Goal: Task Accomplishment & Management: Complete application form

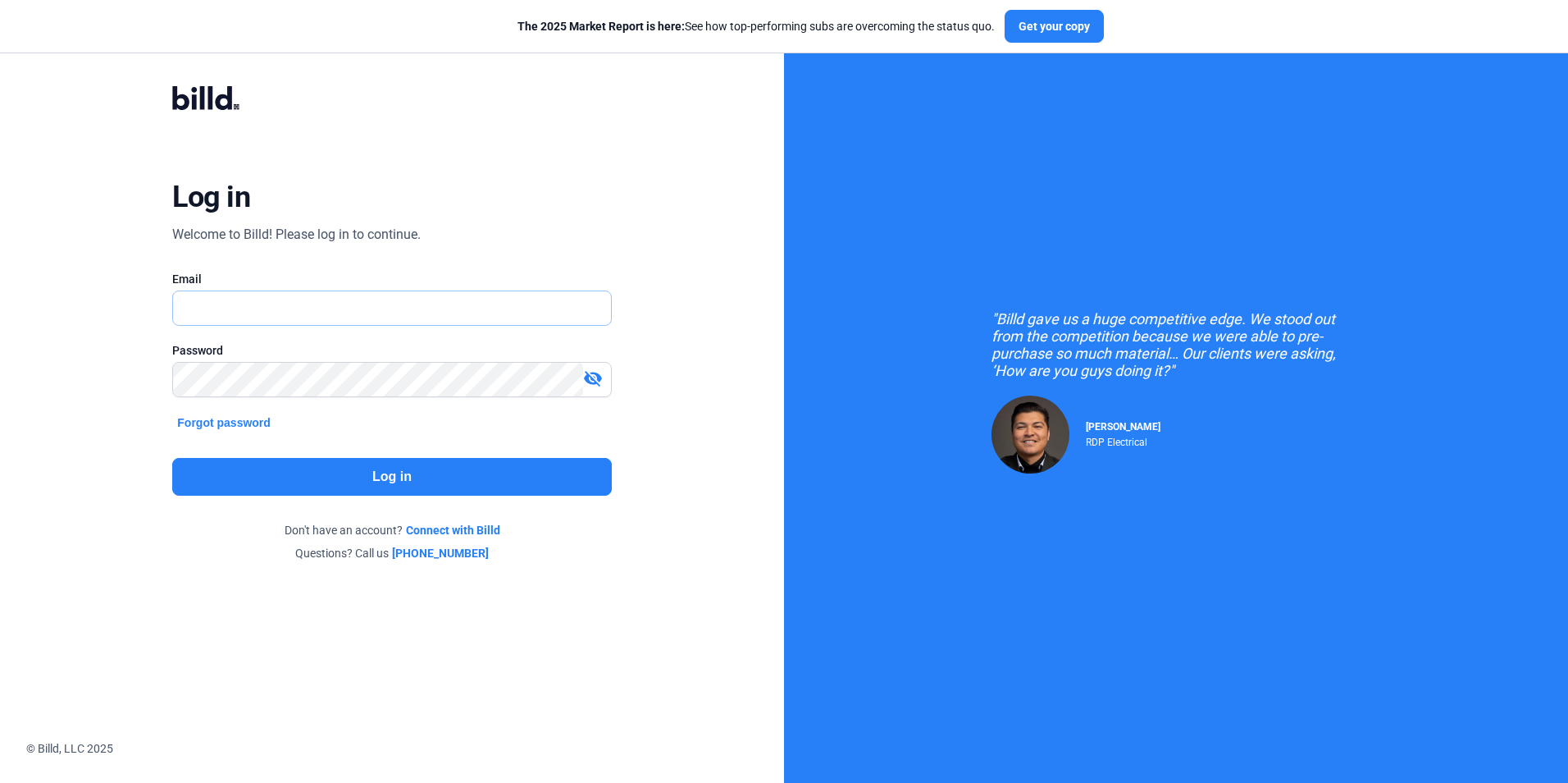
type input "[EMAIL_ADDRESS][DOMAIN_NAME]"
click at [457, 453] on div "Log in Welcome to Billd! Please log in to continue. Email [EMAIL_ADDRESS][DOMAI…" at bounding box center [392, 323] width 564 height 537
click at [456, 459] on button "Log in" at bounding box center [392, 476] width 439 height 38
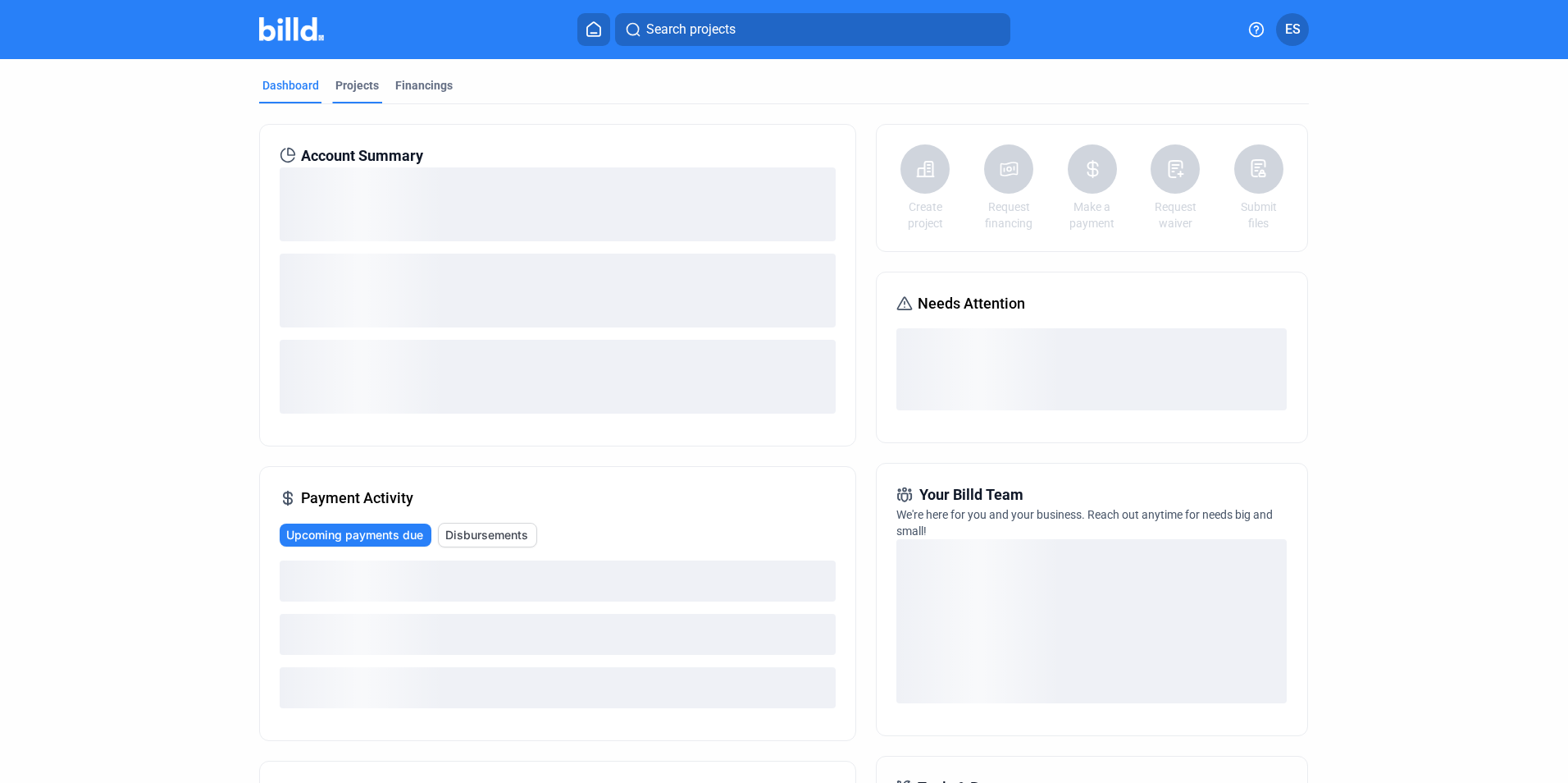
click at [375, 83] on div "Projects" at bounding box center [356, 90] width 50 height 26
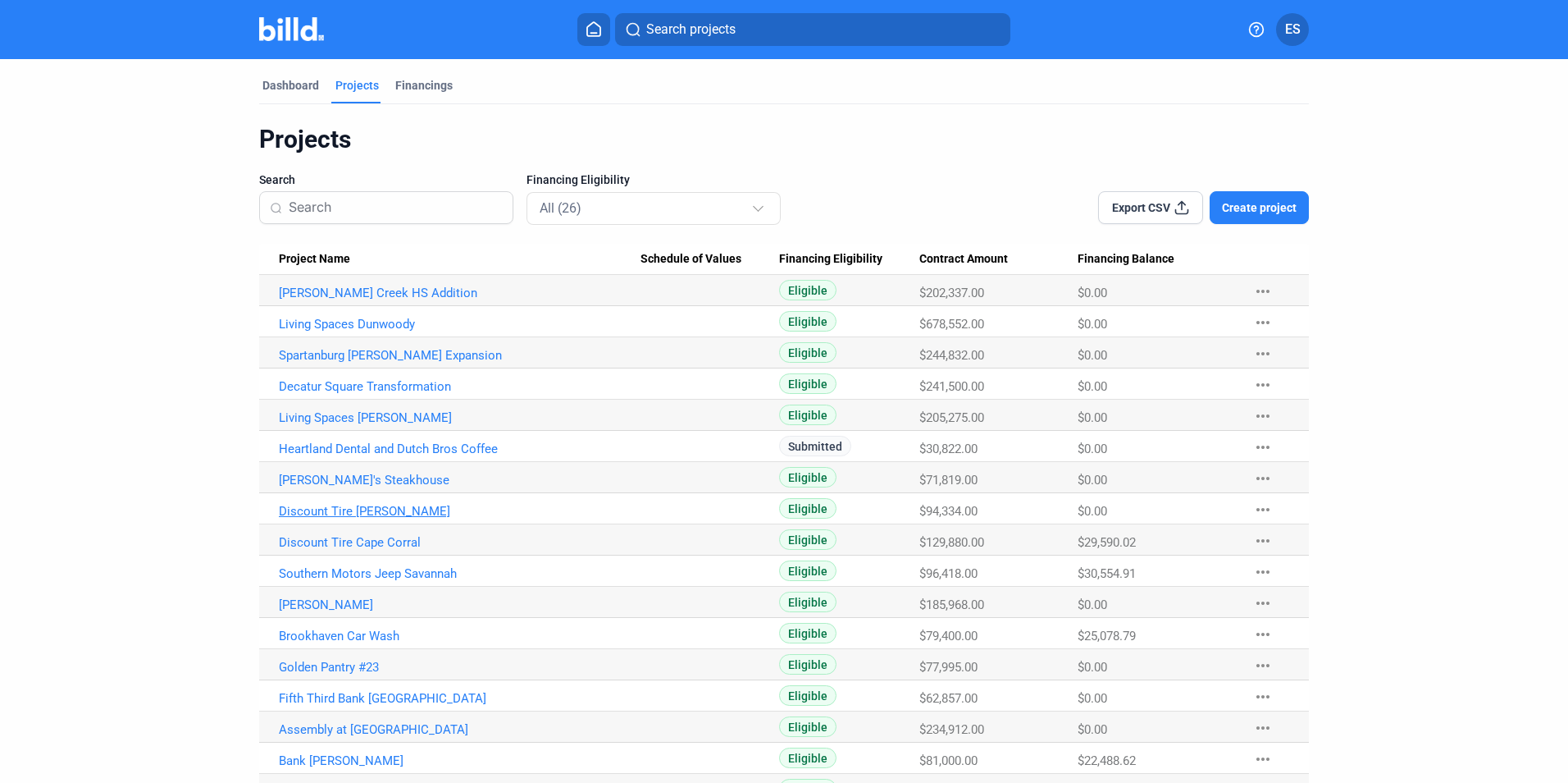
click at [354, 300] on link "Discount Tire [PERSON_NAME]" at bounding box center [459, 292] width 361 height 15
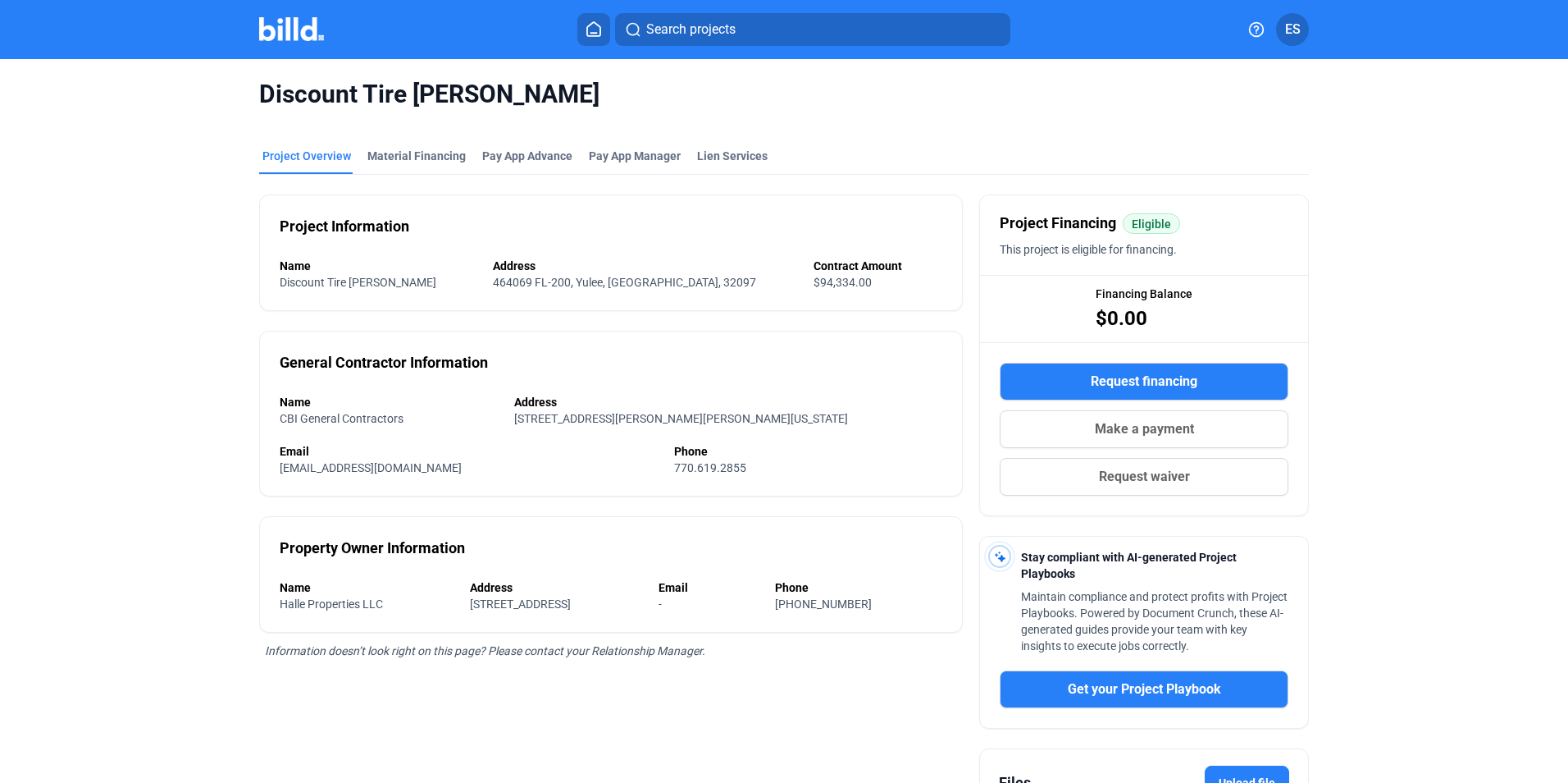
click at [1161, 464] on button "Request waiver" at bounding box center [1144, 476] width 289 height 38
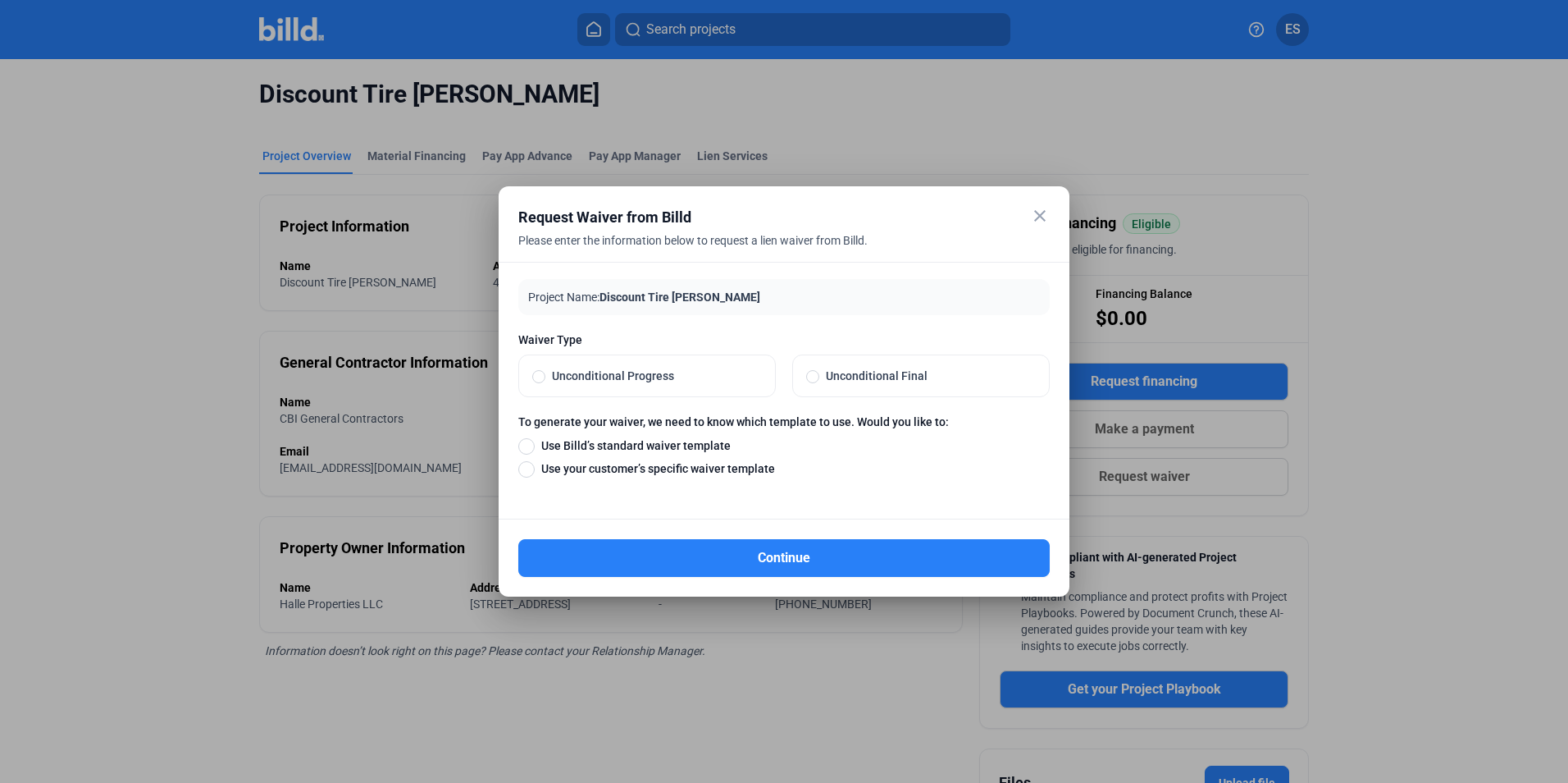
click at [879, 376] on span "Unconditional Final" at bounding box center [927, 375] width 216 height 17
click at [819, 376] on input "Unconditional Final" at bounding box center [812, 375] width 13 height 15
radio input "true"
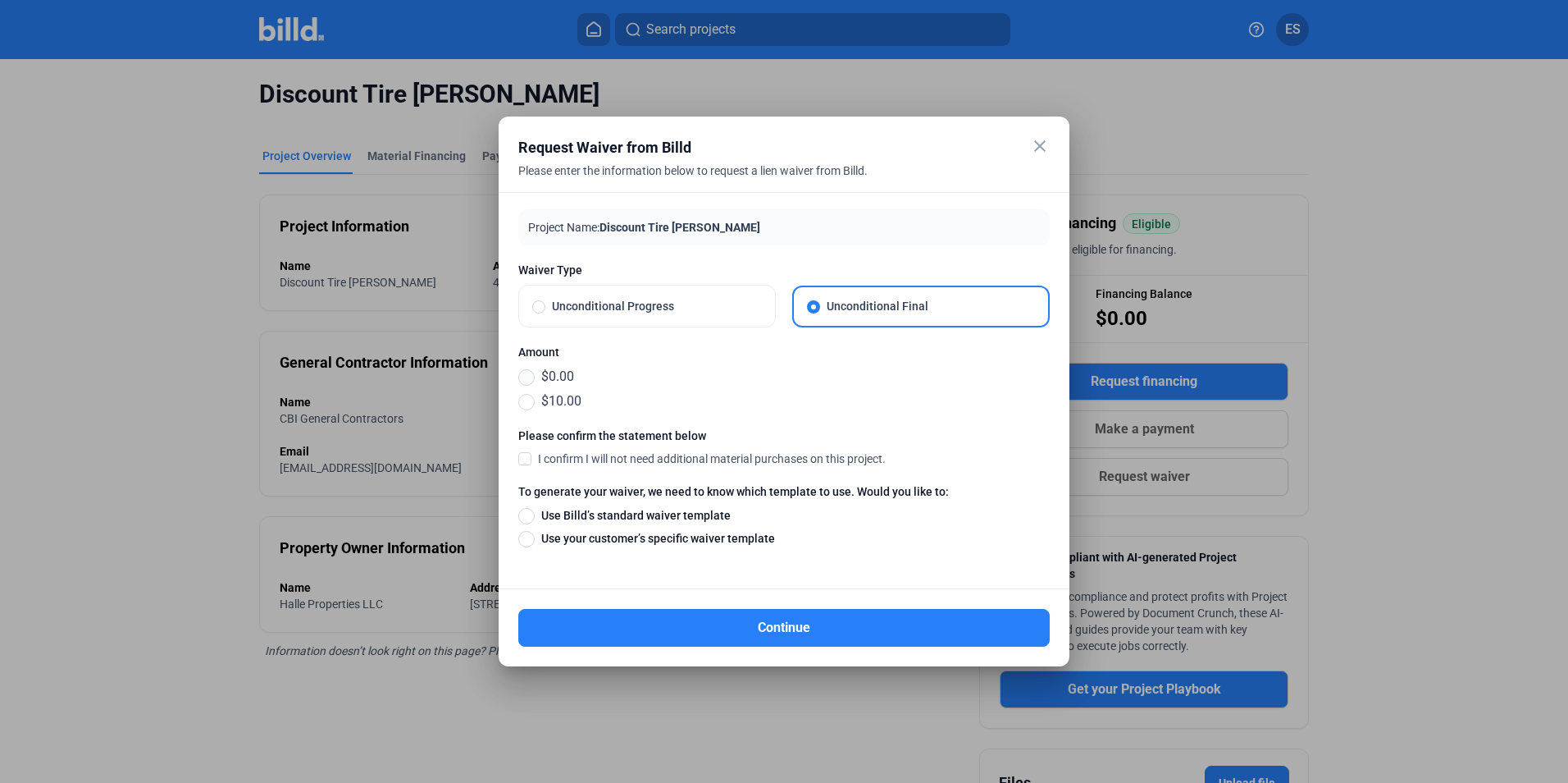
click at [526, 376] on span at bounding box center [526, 377] width 17 height 17
click at [526, 376] on input "$0.00" at bounding box center [526, 376] width 17 height 18
radio input "true"
click at [550, 462] on span "I confirm I will not need additional material purchases on this project." at bounding box center [711, 459] width 348 height 17
click at [0, 0] on input "I confirm I will not need additional material purchases on this project." at bounding box center [0, 0] width 0 height 0
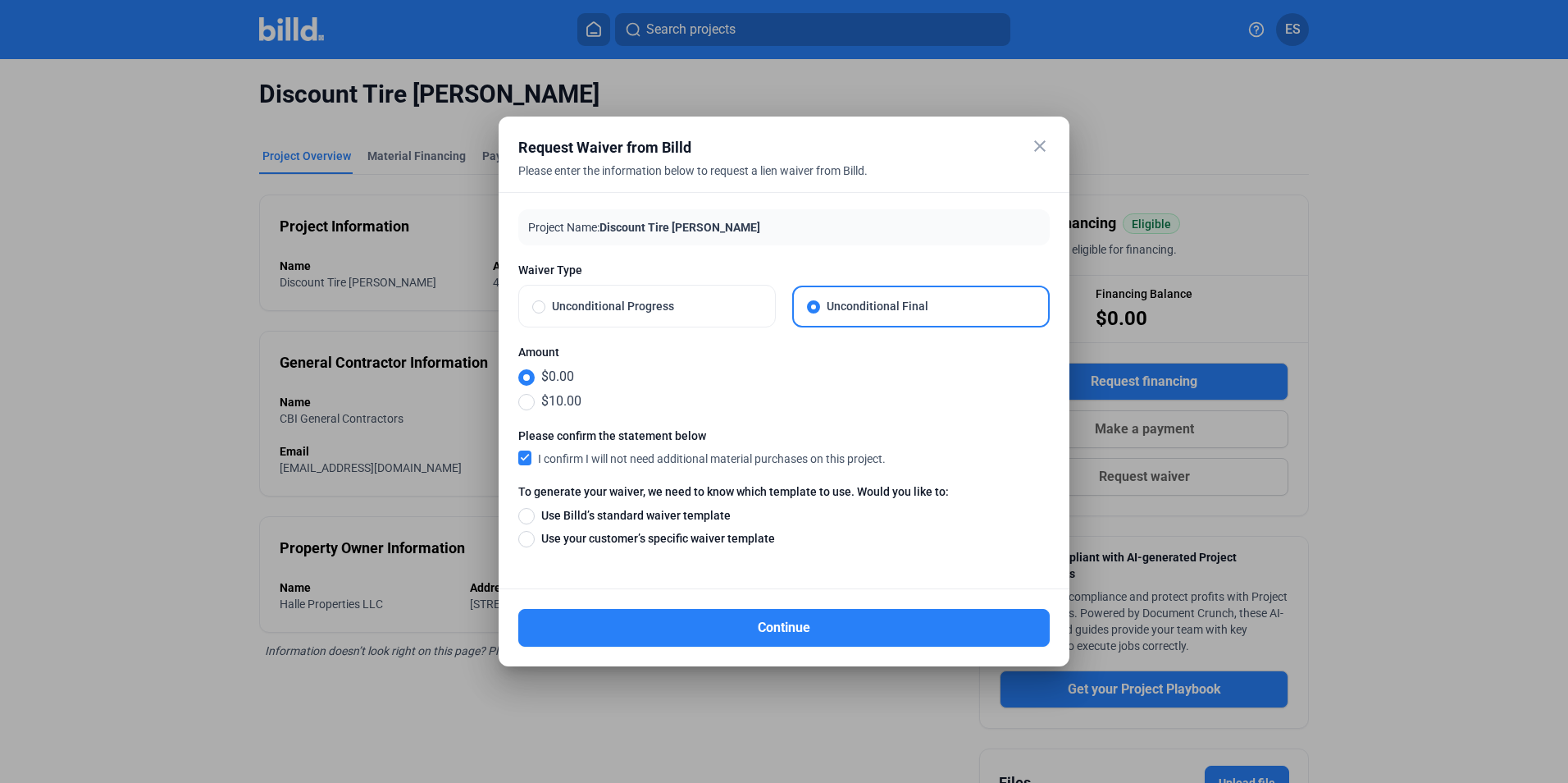
click at [645, 537] on span "Use your customer’s specific waiver template" at bounding box center [654, 538] width 240 height 17
click at [535, 537] on input "Use your customer’s specific waiver template" at bounding box center [526, 538] width 17 height 18
radio input "true"
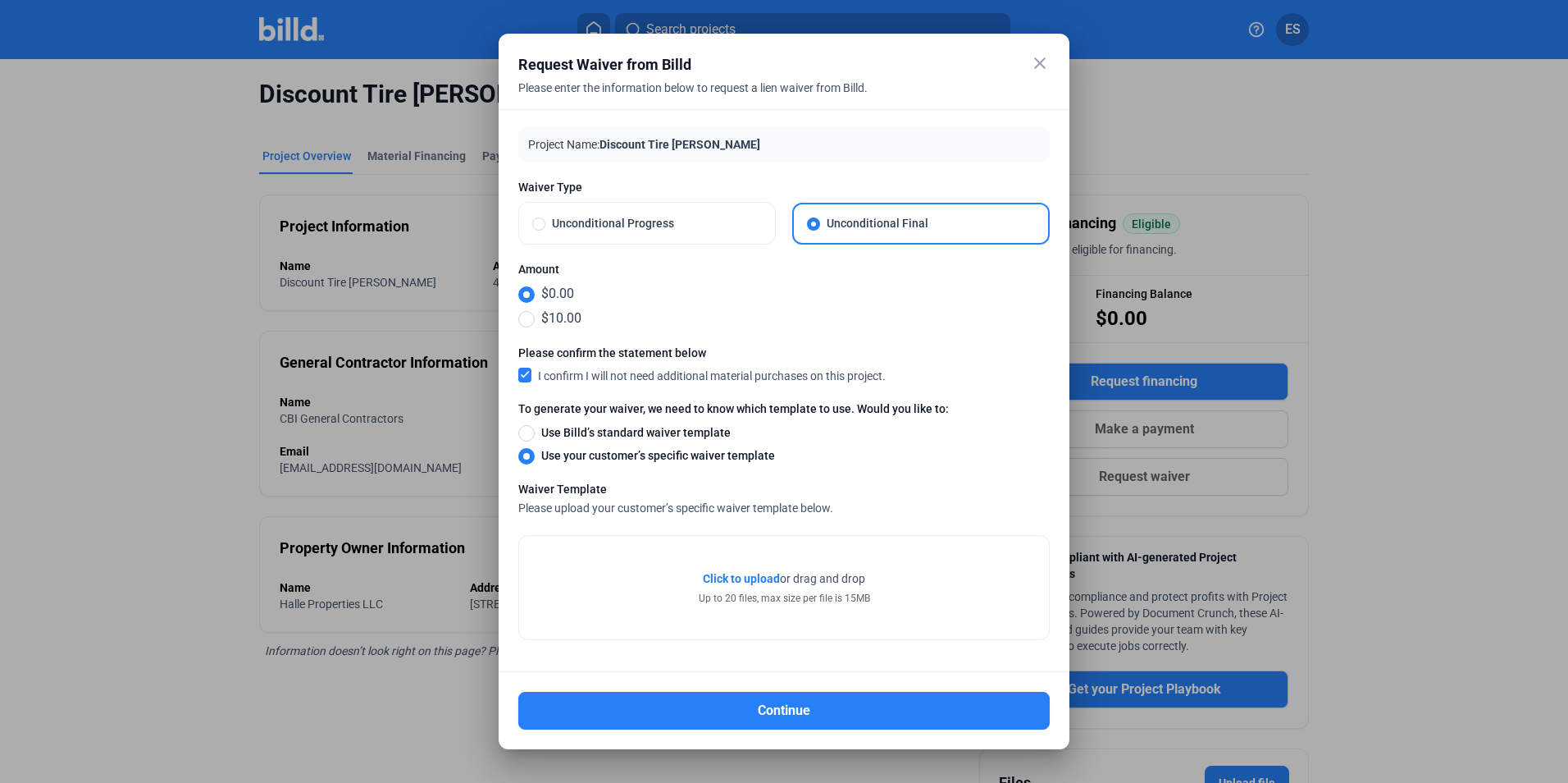
click at [751, 568] on div "Click to upload Tap to upload or drag and drop Up to 20 files, max size per fil…" at bounding box center [784, 587] width 530 height 103
click at [754, 586] on span "Click to upload Tap to upload" at bounding box center [740, 578] width 77 height 17
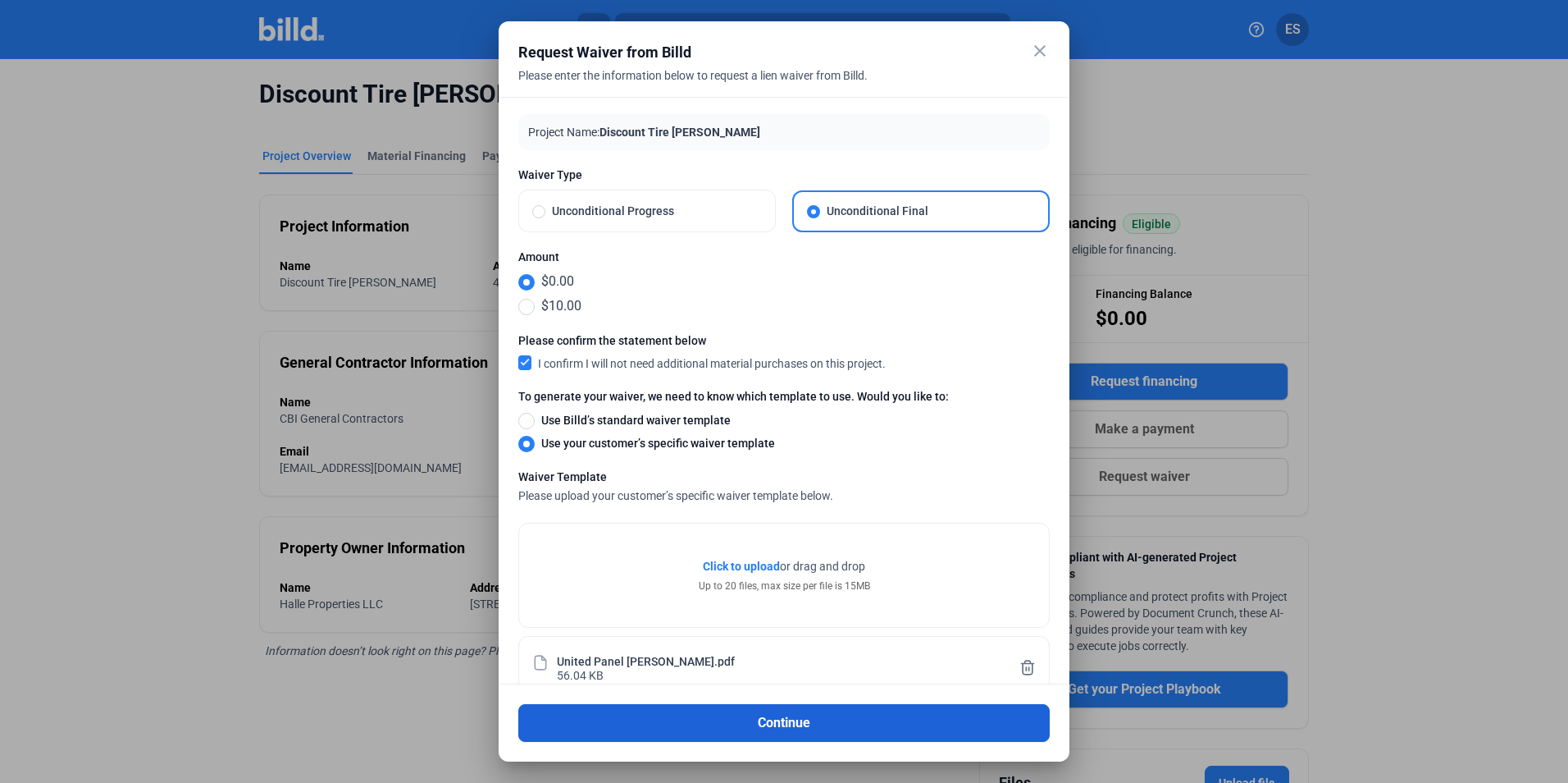
click at [819, 726] on button "Continue" at bounding box center [784, 722] width 532 height 38
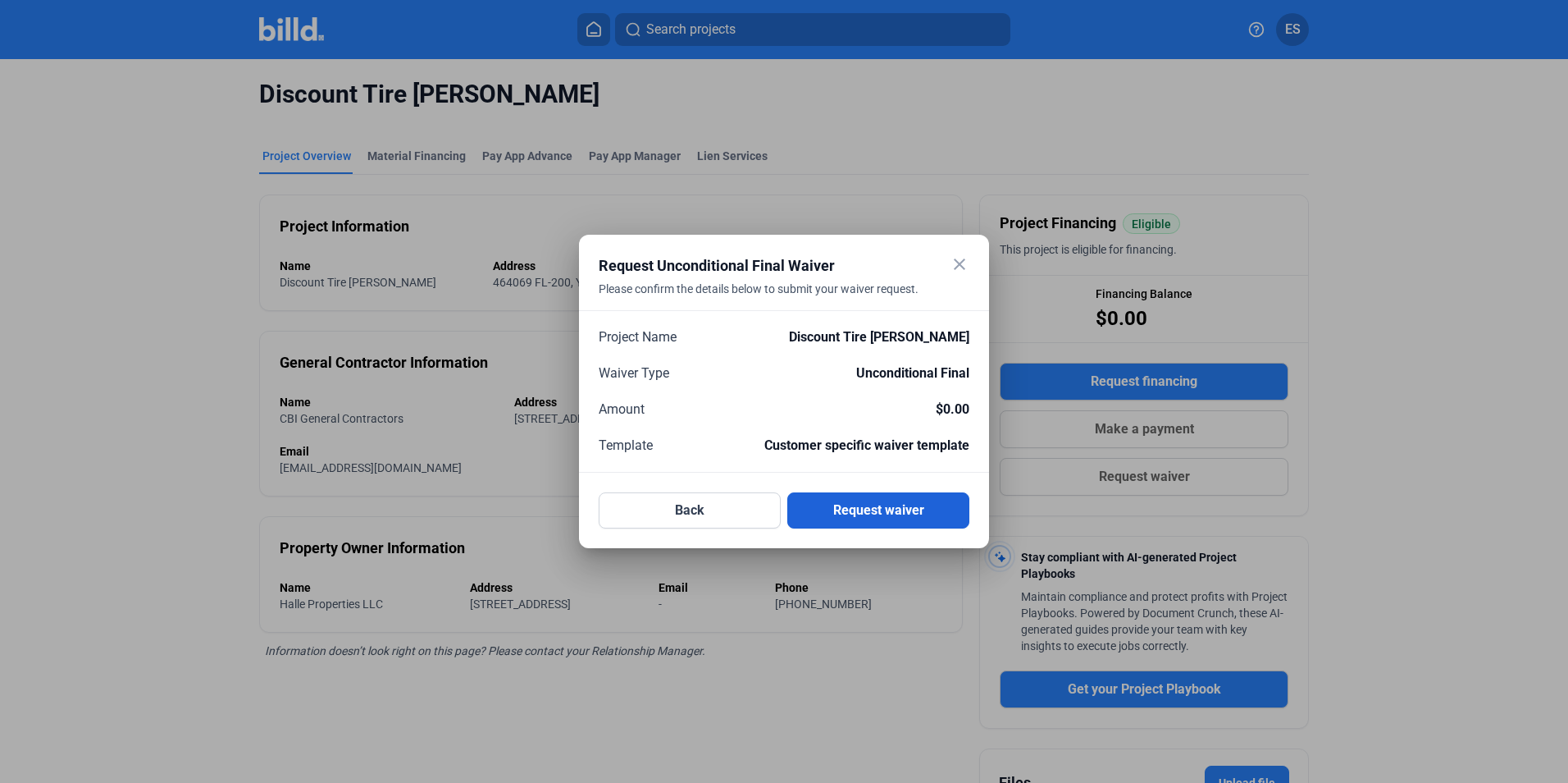
click at [868, 516] on button "Request waiver" at bounding box center [879, 510] width 182 height 36
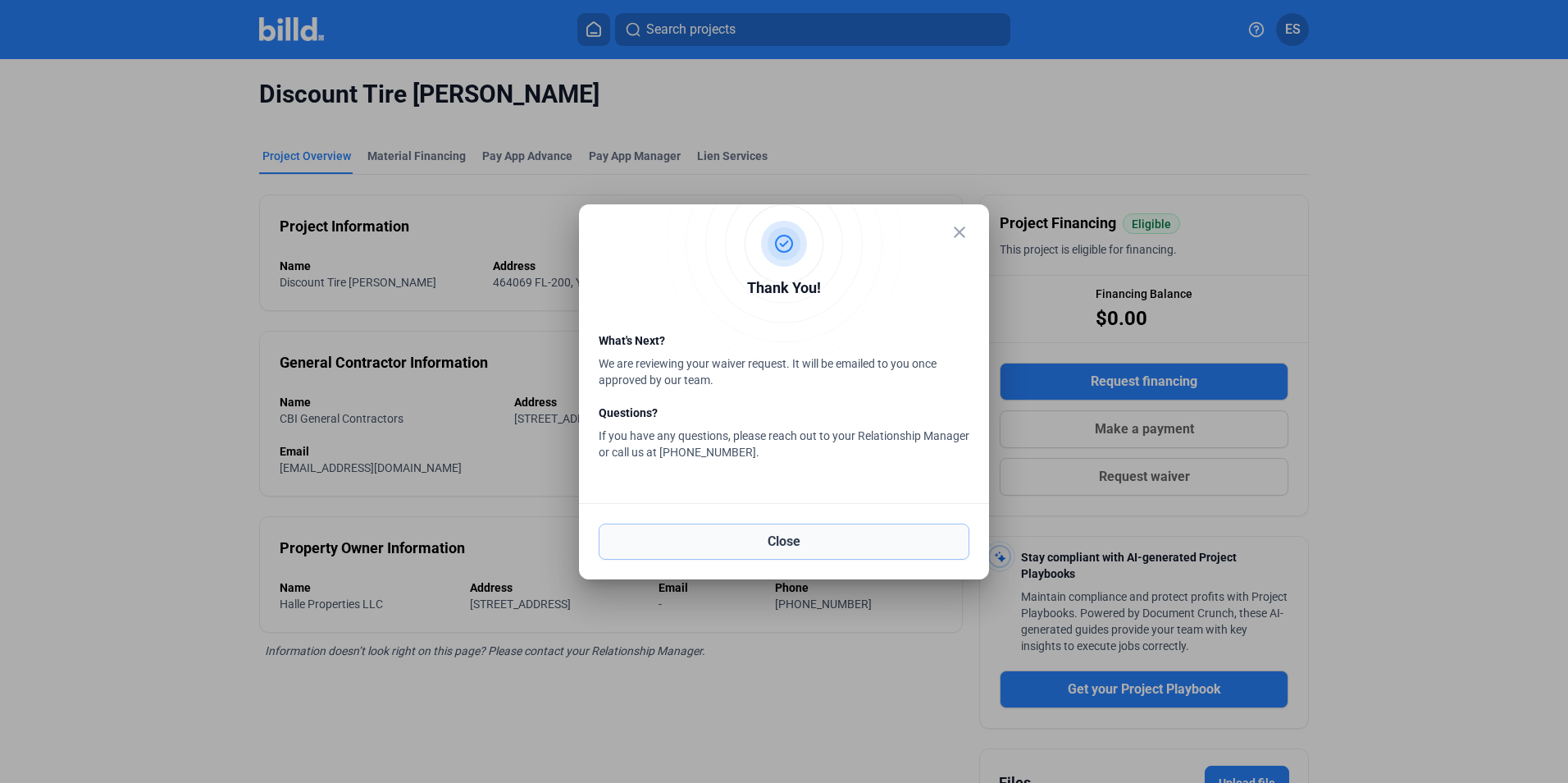
click at [835, 544] on button "Close" at bounding box center [784, 541] width 370 height 36
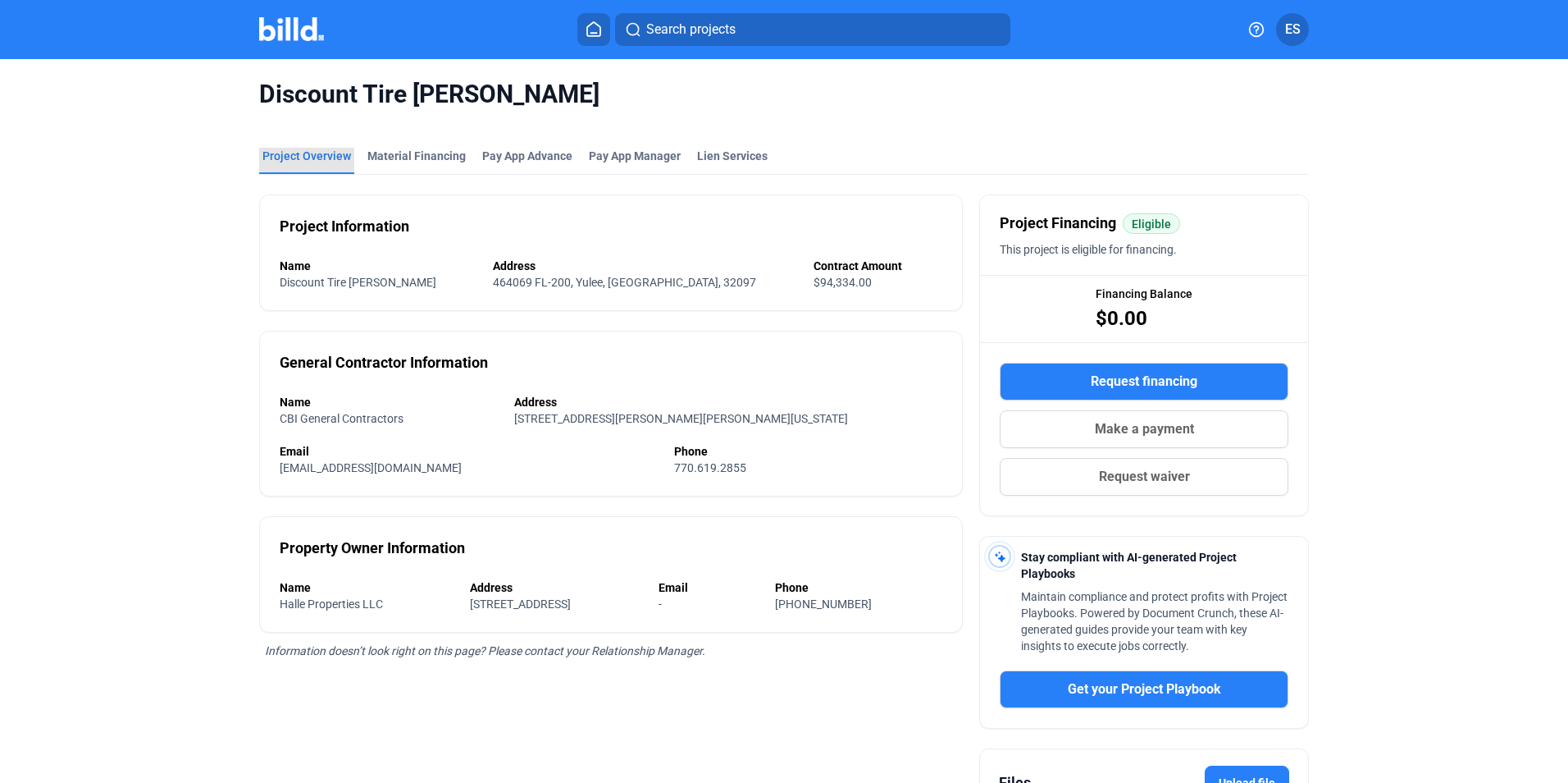
click at [315, 154] on div "Project Overview" at bounding box center [307, 156] width 88 height 17
click at [302, 29] on img at bounding box center [292, 29] width 65 height 24
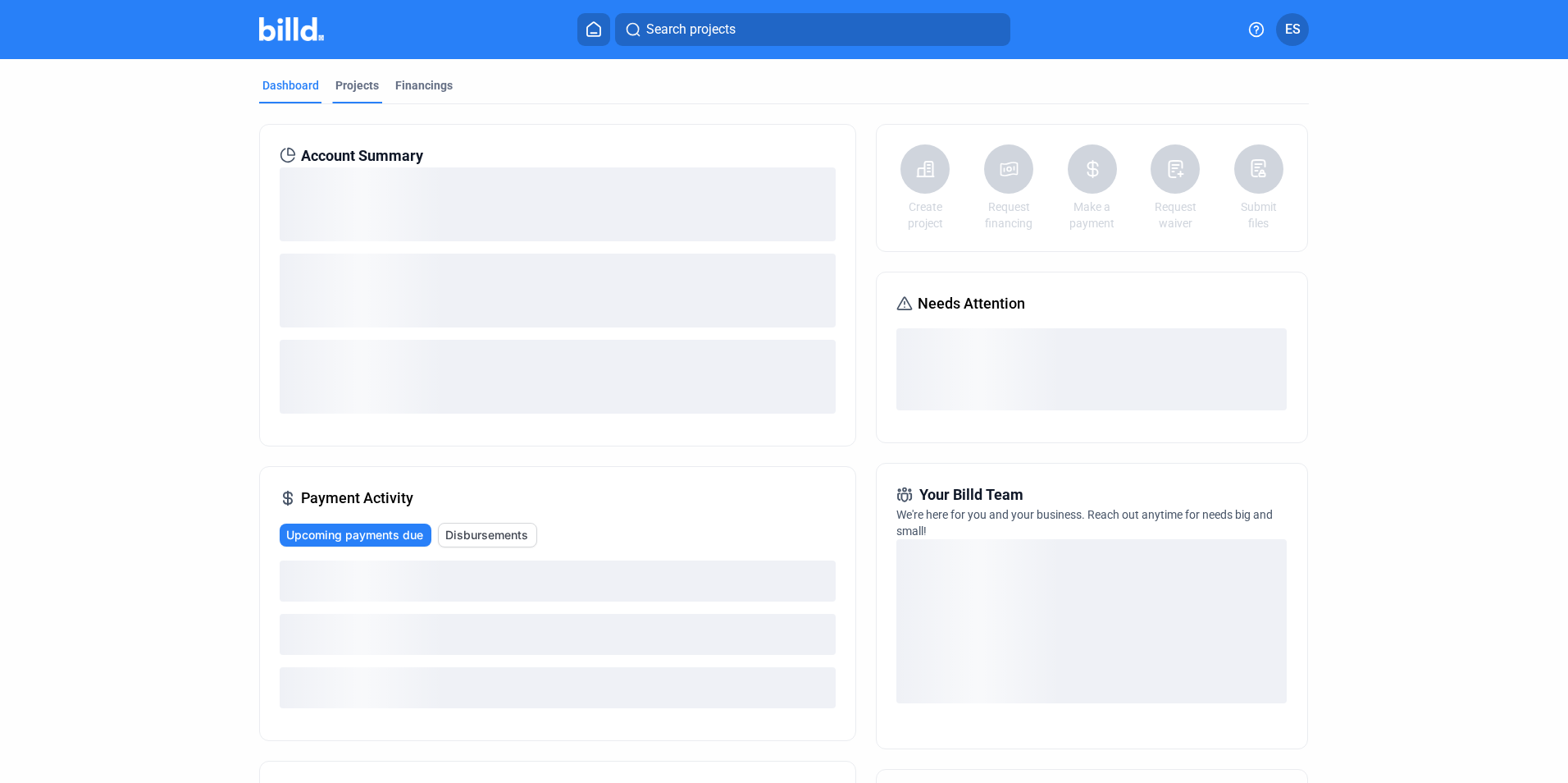
click at [341, 93] on div "Projects" at bounding box center [356, 85] width 43 height 17
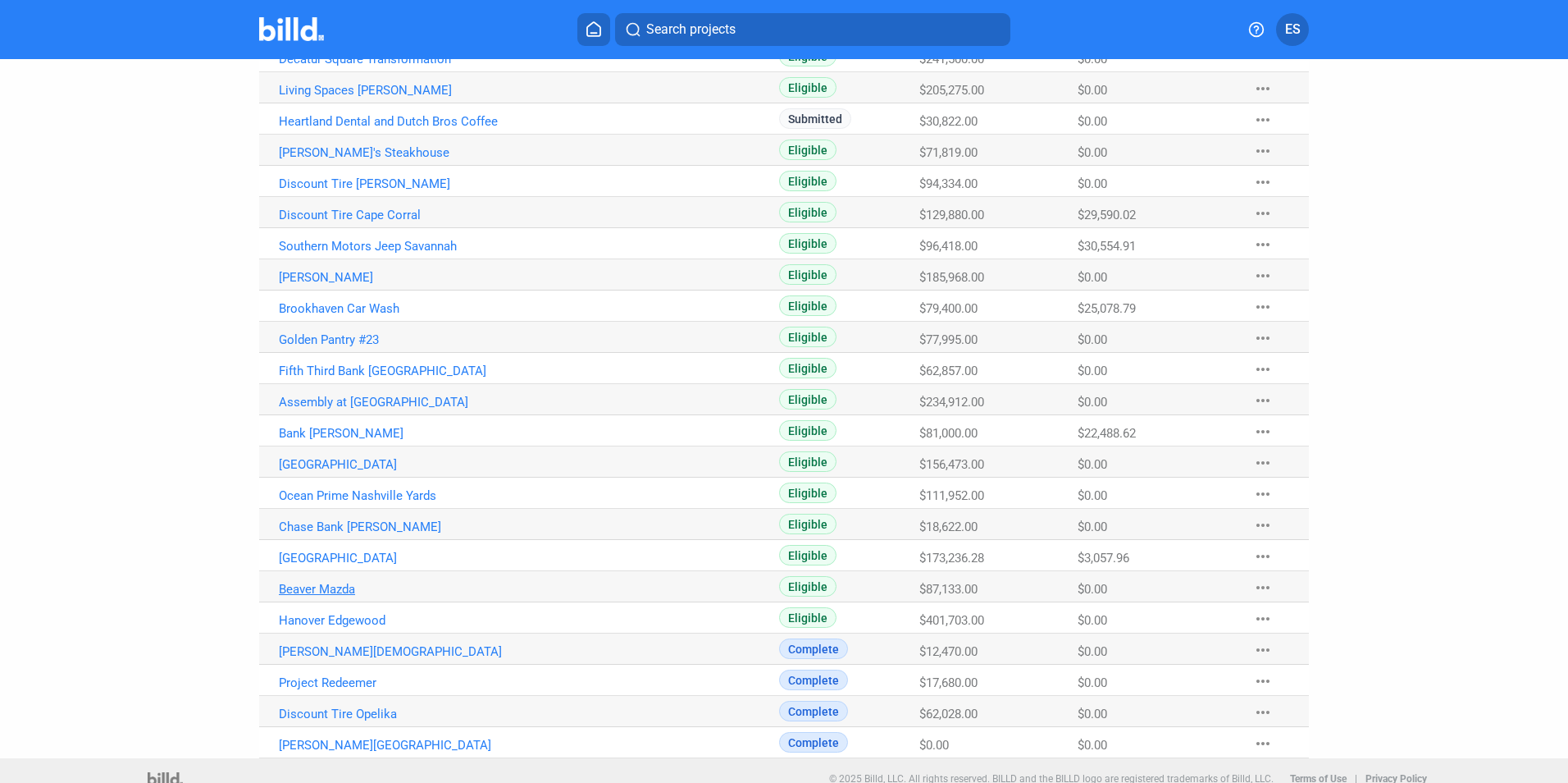
scroll to position [329, 0]
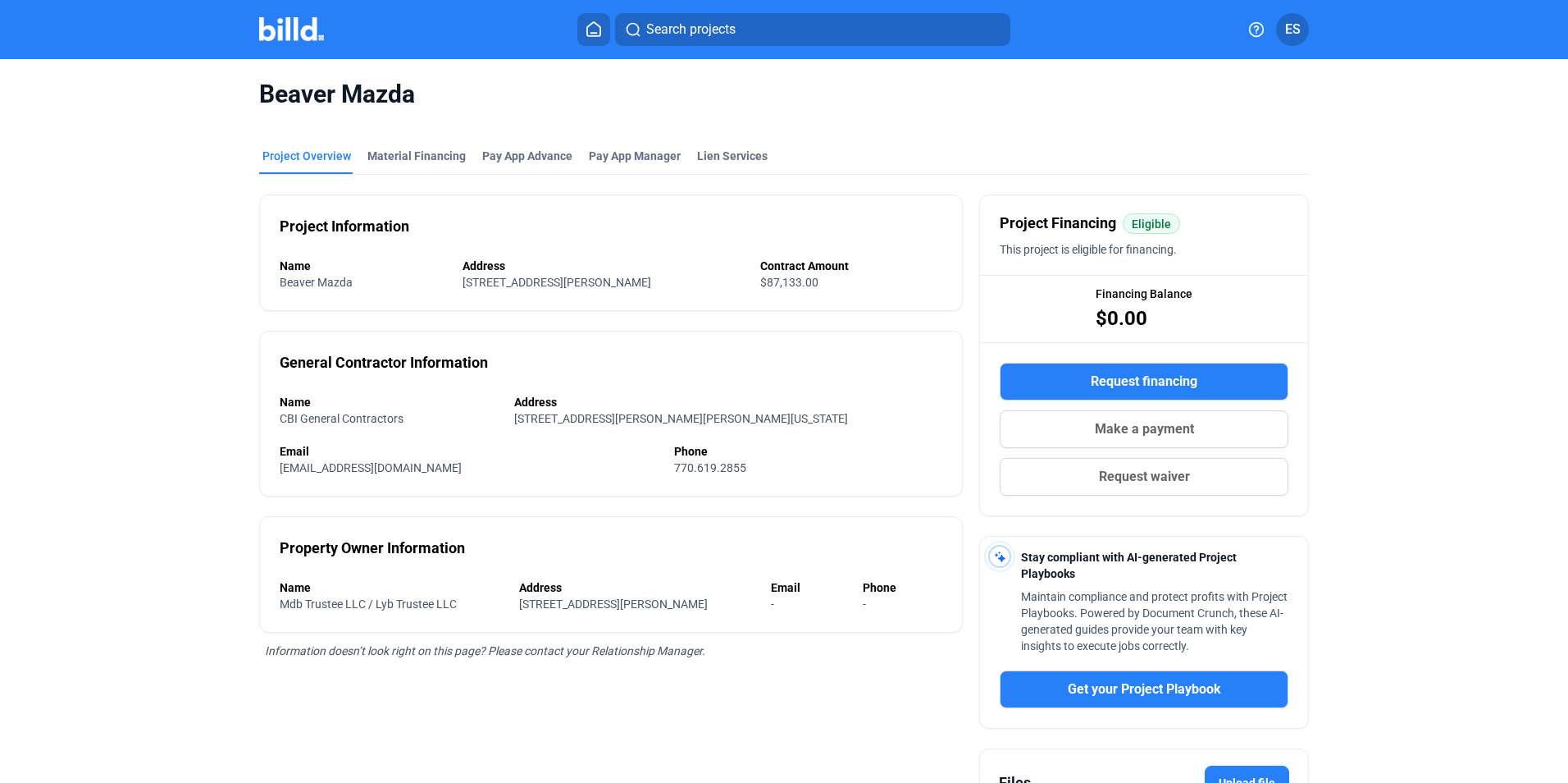
click at [1192, 471] on button "Request waiver" at bounding box center [1144, 476] width 289 height 38
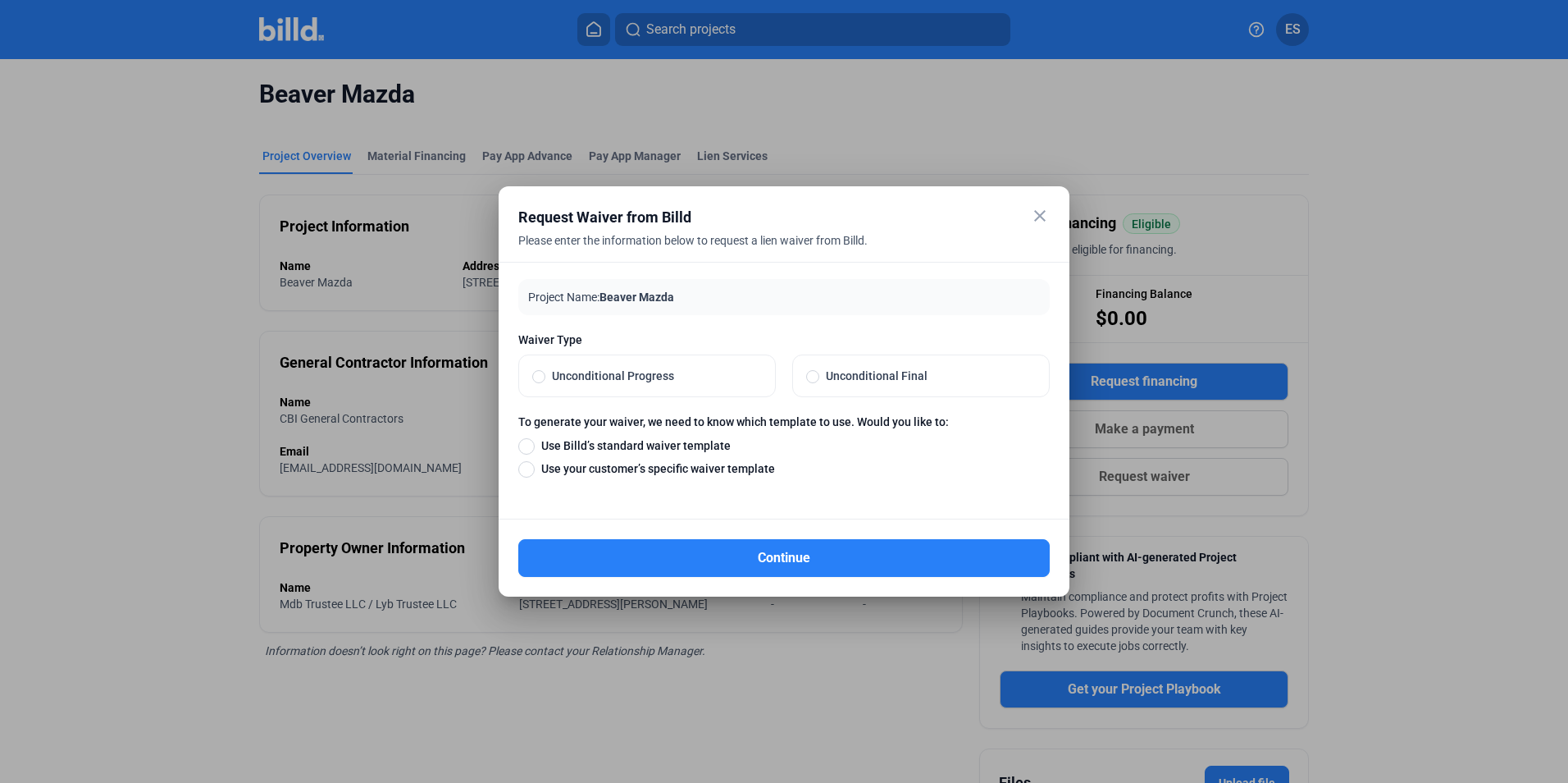
click at [909, 388] on label "Unconditional Final" at bounding box center [921, 376] width 256 height 41
click at [819, 383] on input "Unconditional Final" at bounding box center [812, 375] width 13 height 15
radio input "true"
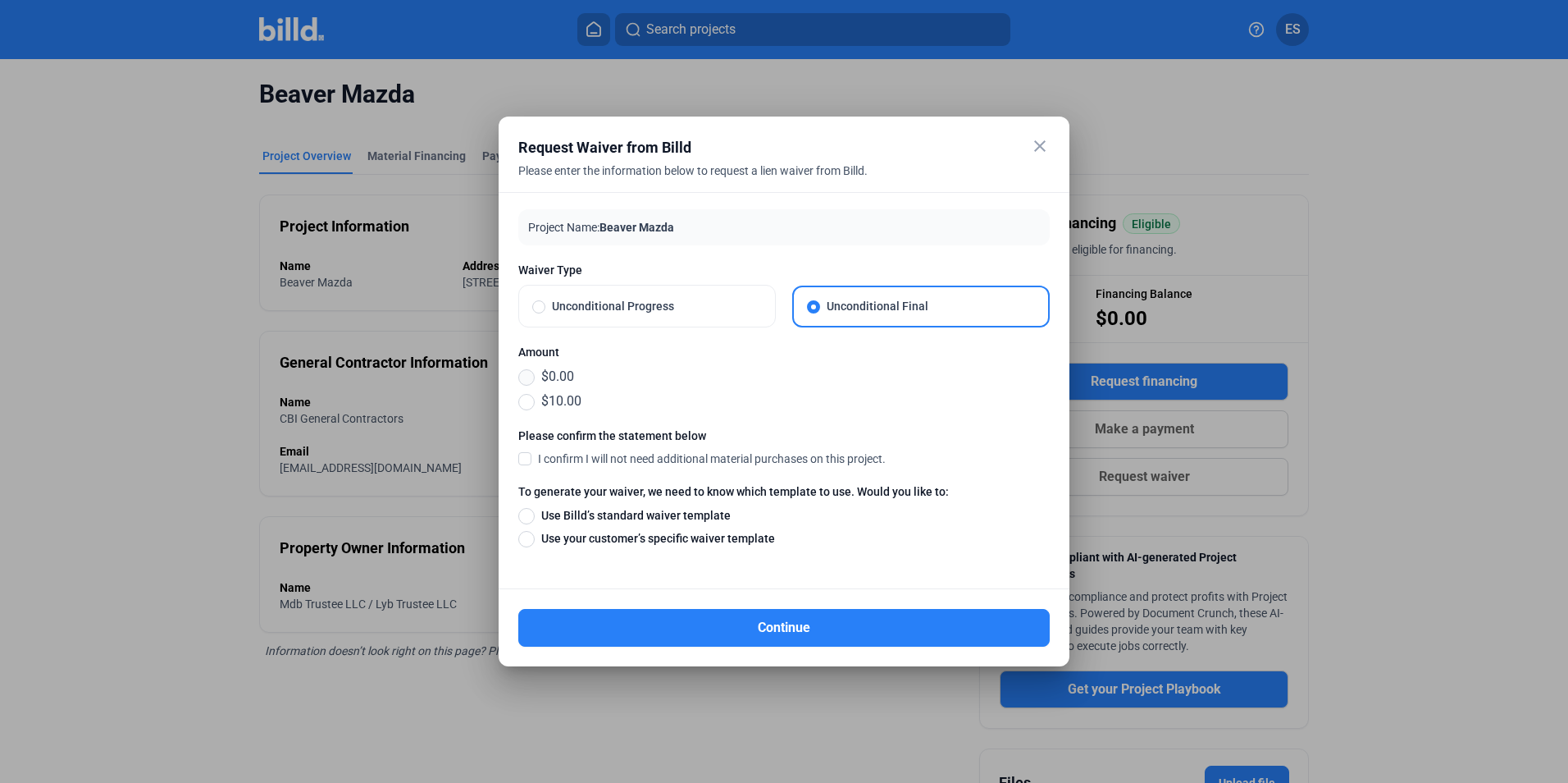
click at [526, 376] on span at bounding box center [526, 377] width 17 height 17
click at [526, 376] on input "$0.00" at bounding box center [526, 376] width 17 height 18
radio input "true"
click at [580, 456] on span "I confirm I will not need additional material purchases on this project." at bounding box center [711, 459] width 348 height 17
click at [0, 0] on input "I confirm I will not need additional material purchases on this project." at bounding box center [0, 0] width 0 height 0
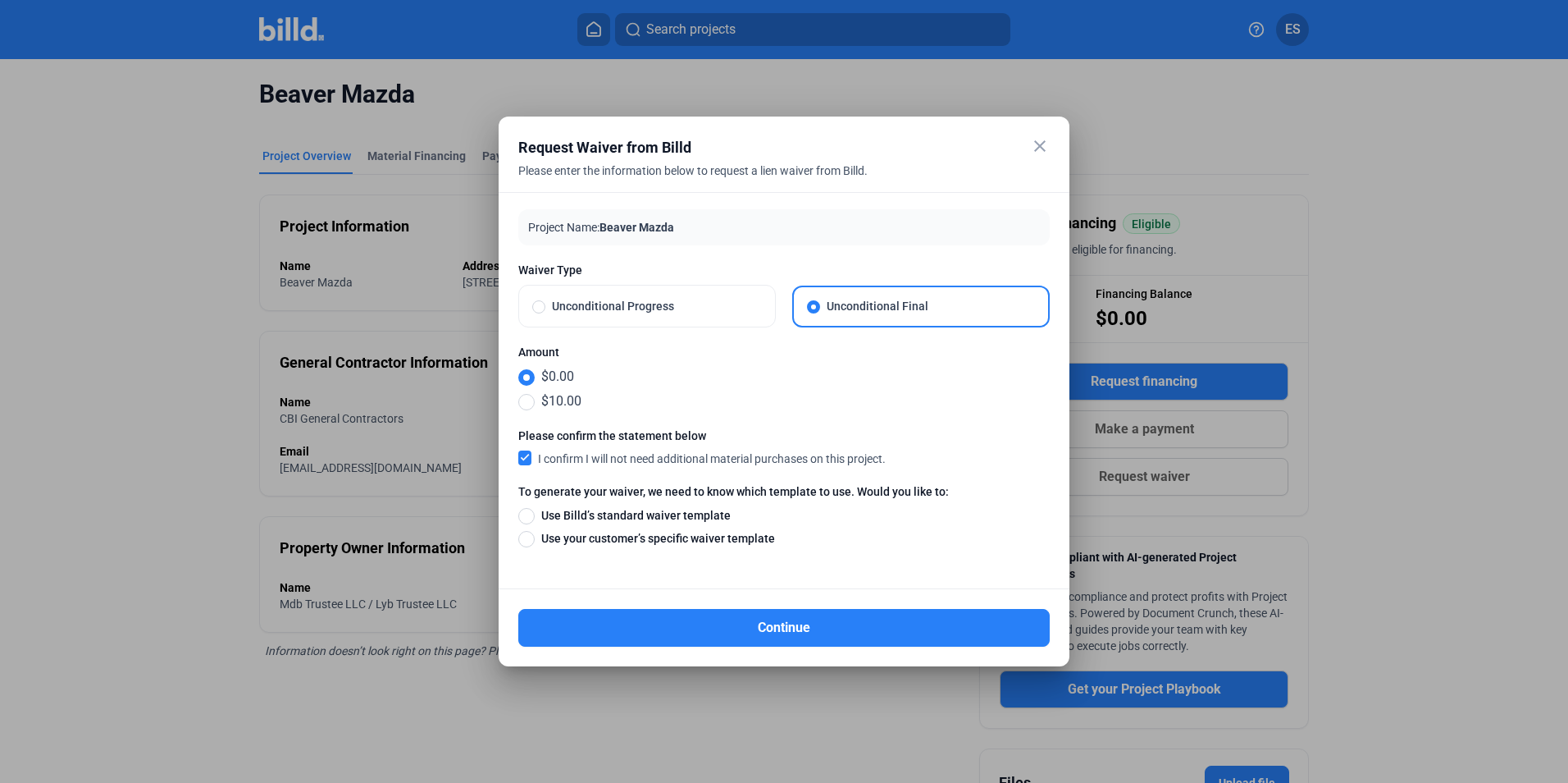
click at [617, 542] on span "Use your customer’s specific waiver template" at bounding box center [654, 538] width 240 height 17
click at [535, 542] on input "Use your customer’s specific waiver template" at bounding box center [526, 538] width 17 height 18
radio input "true"
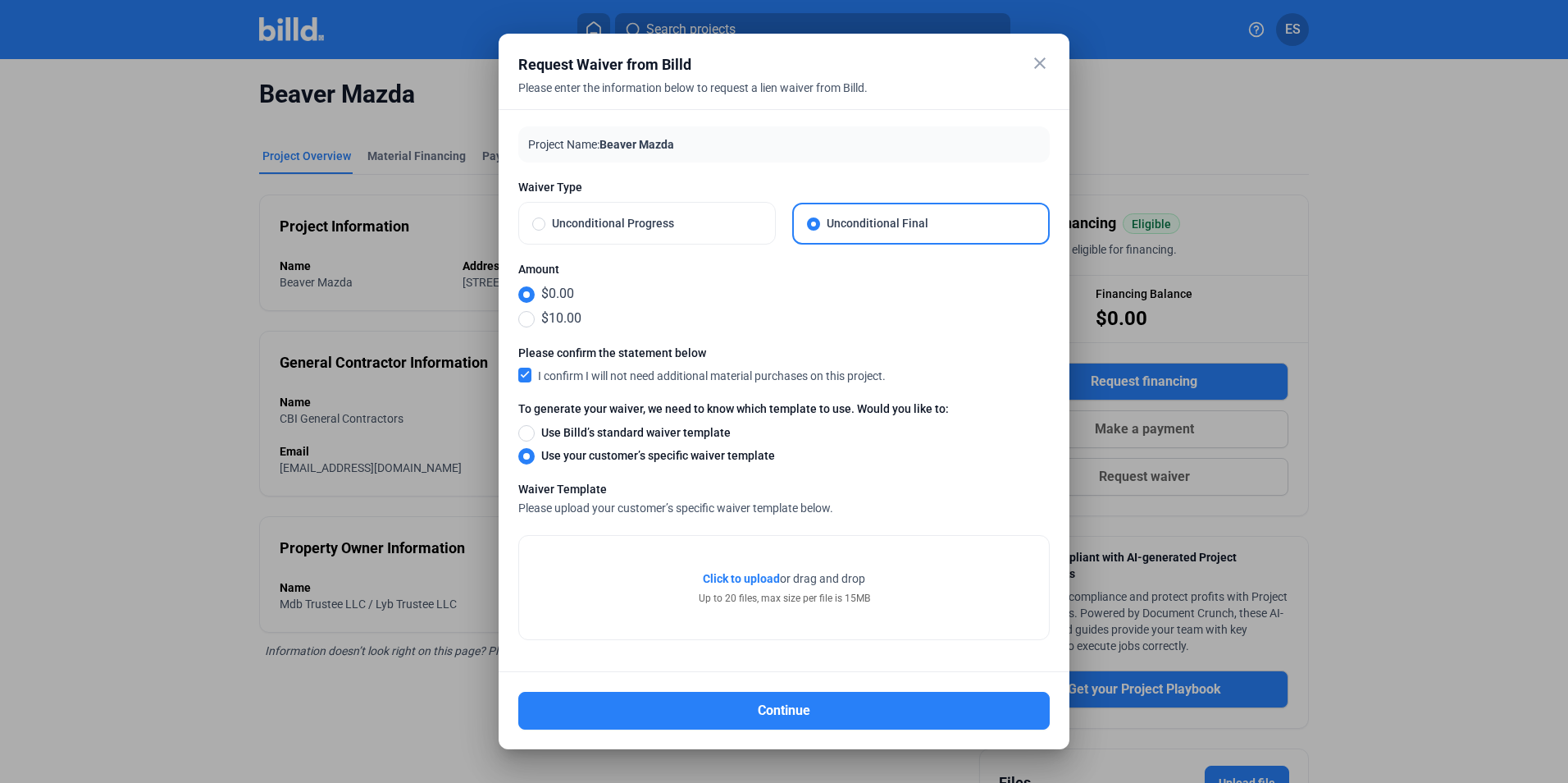
click at [751, 575] on span "Click to upload" at bounding box center [740, 578] width 77 height 13
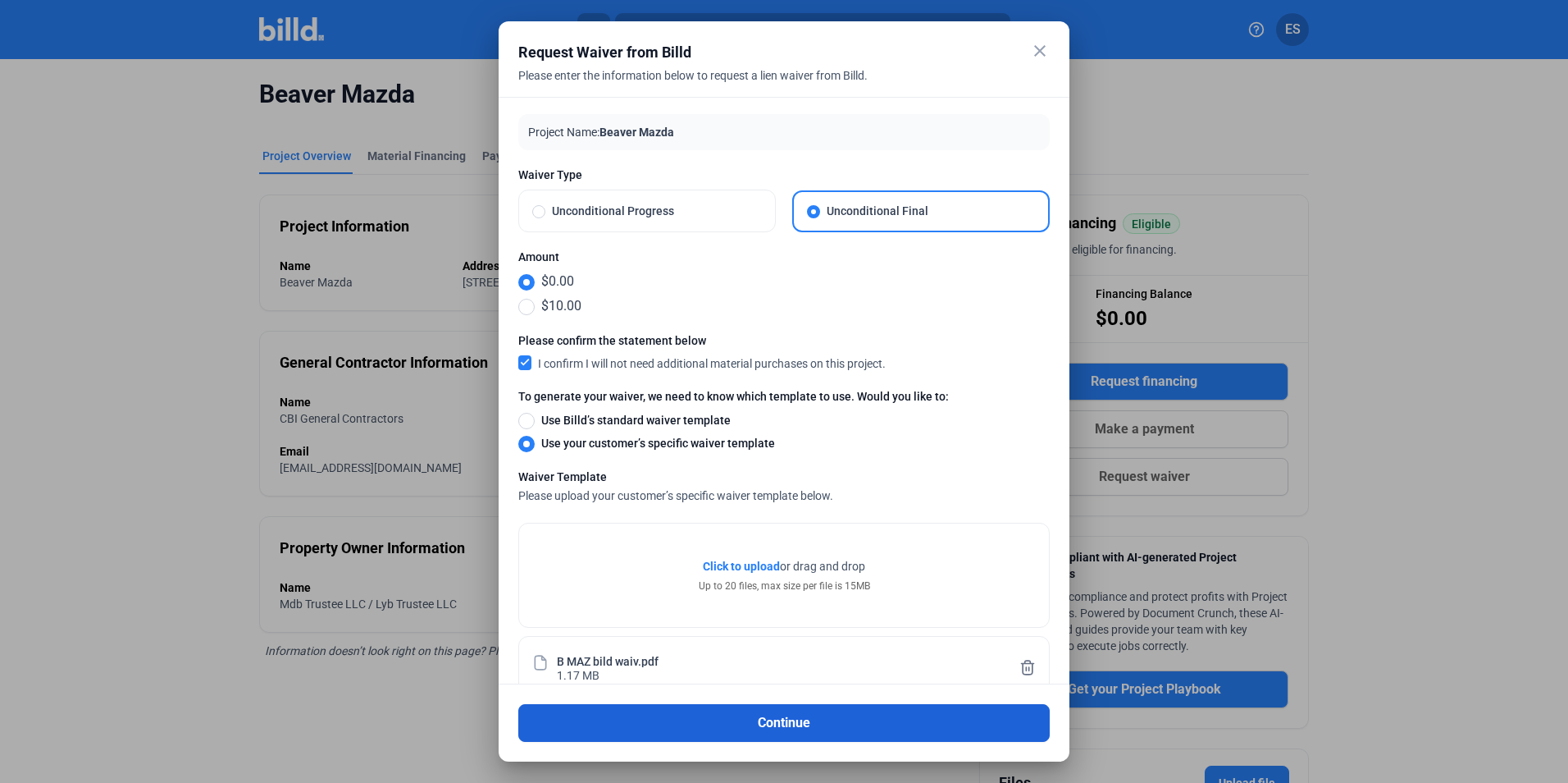
click at [832, 710] on button "Continue" at bounding box center [784, 722] width 532 height 38
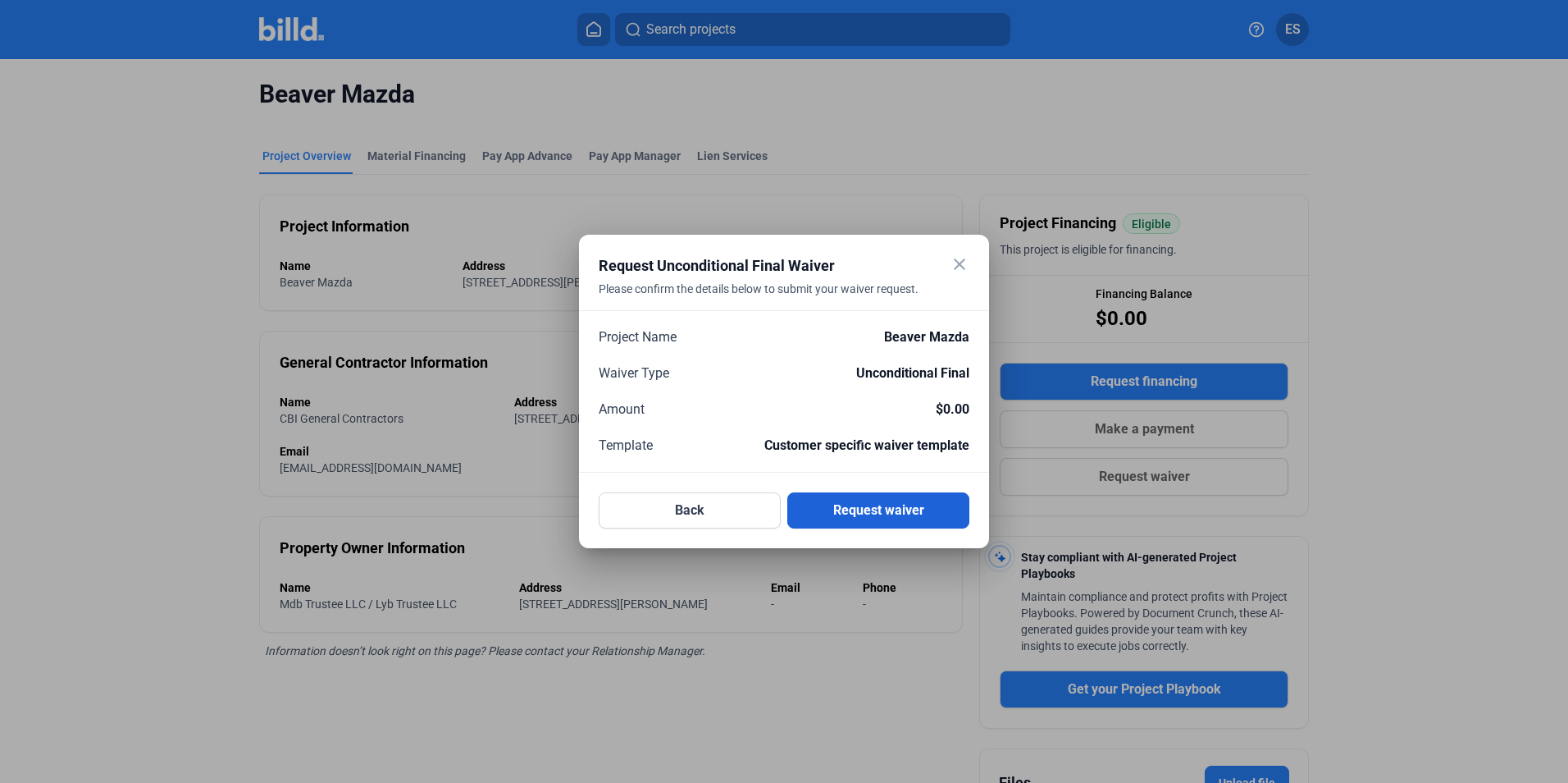
click at [884, 514] on button "Request waiver" at bounding box center [879, 510] width 182 height 36
